Goal: Check status: Check status

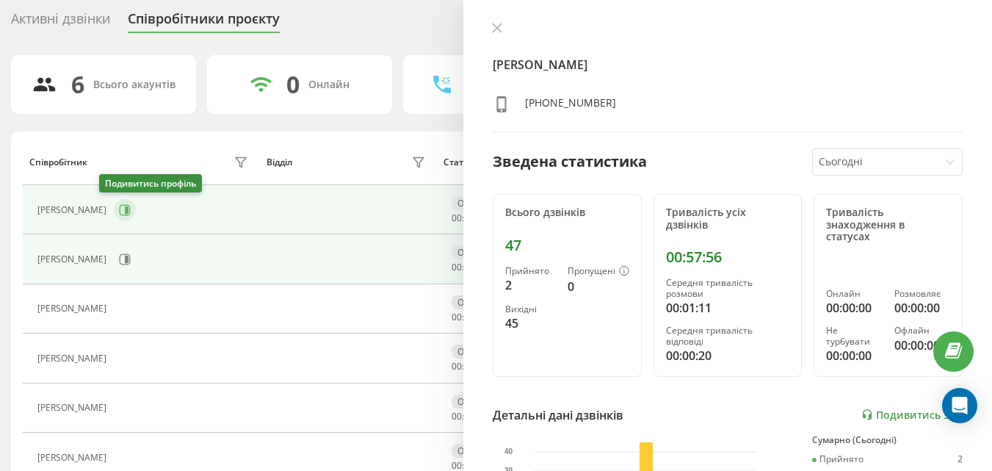
click at [115, 217] on button at bounding box center [125, 210] width 22 height 22
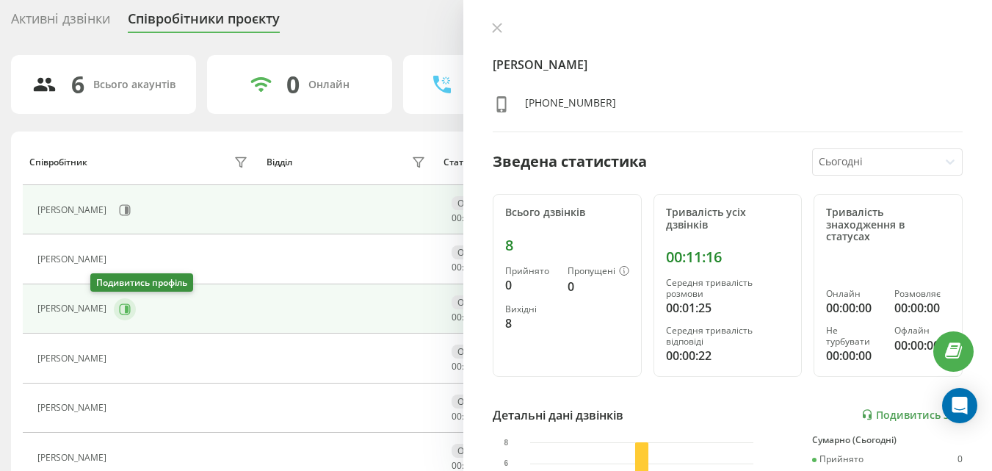
click at [119, 304] on icon at bounding box center [125, 309] width 12 height 12
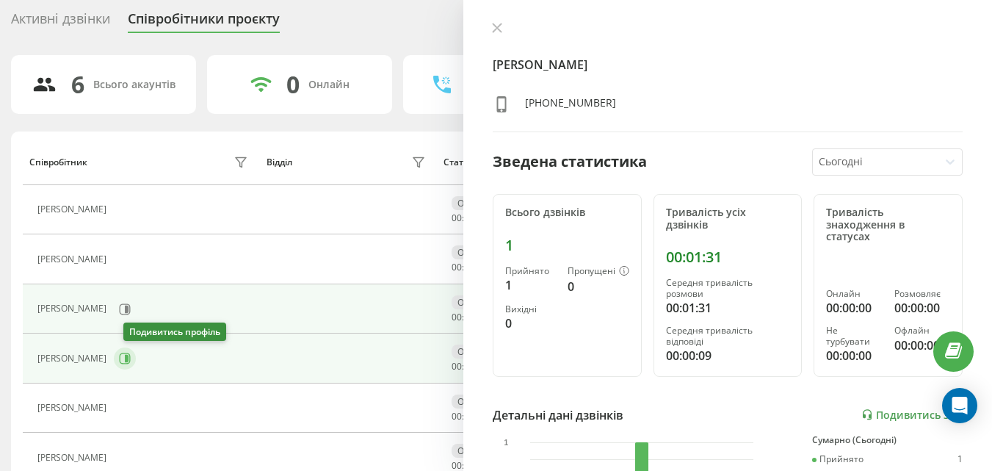
click at [127, 355] on button at bounding box center [125, 358] width 22 height 22
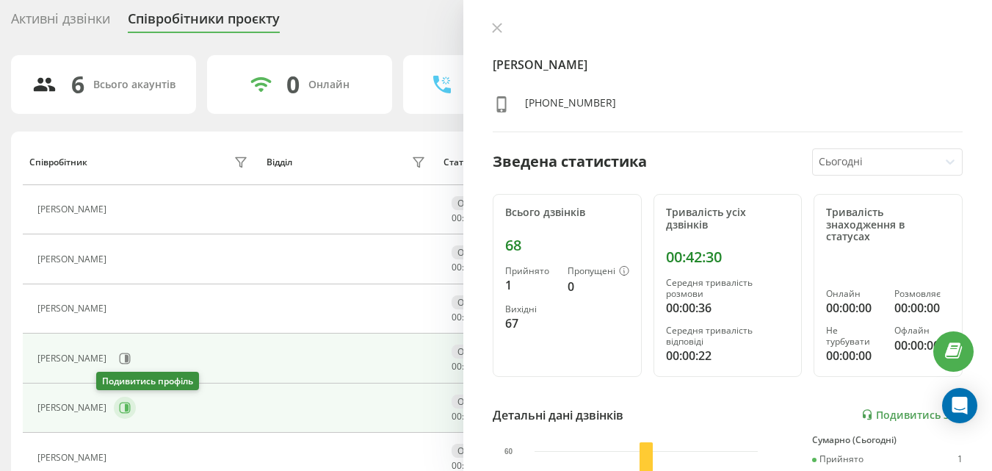
click at [114, 402] on button at bounding box center [125, 407] width 22 height 22
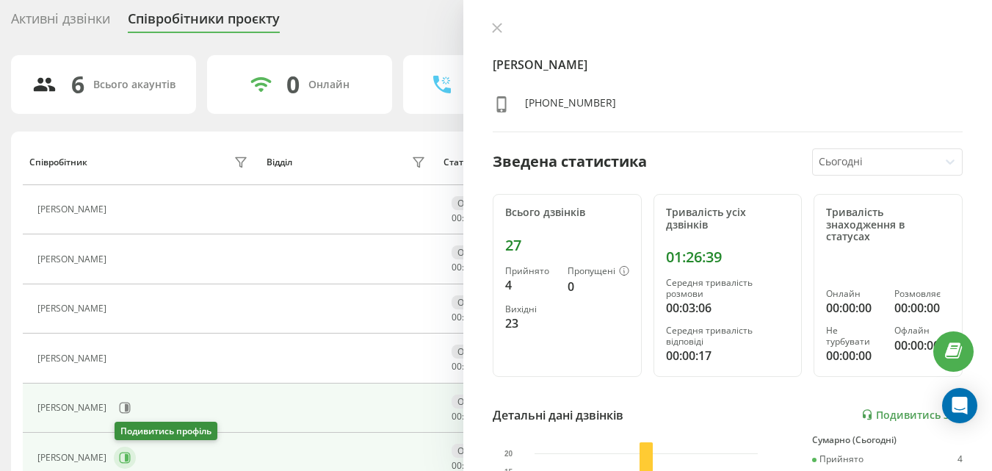
click at [121, 454] on icon at bounding box center [125, 457] width 12 height 12
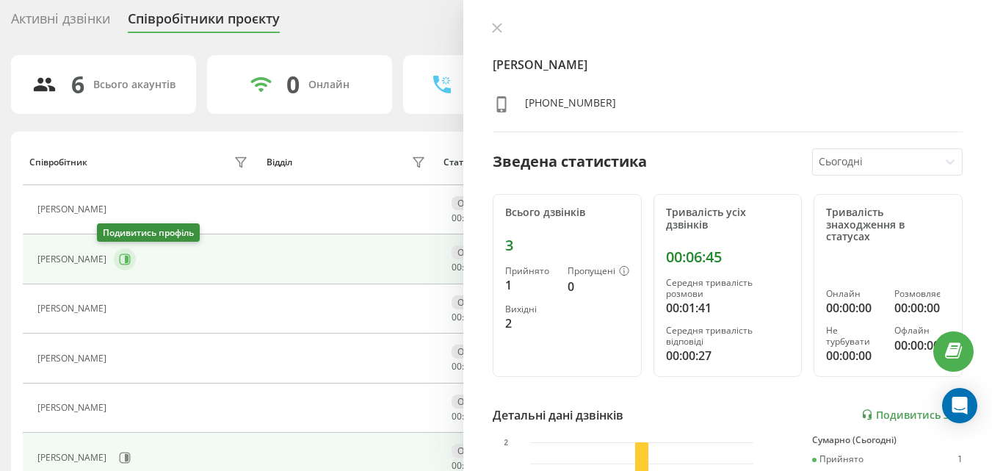
click at [119, 255] on icon at bounding box center [125, 259] width 12 height 12
